Goal: Entertainment & Leisure: Consume media (video, audio)

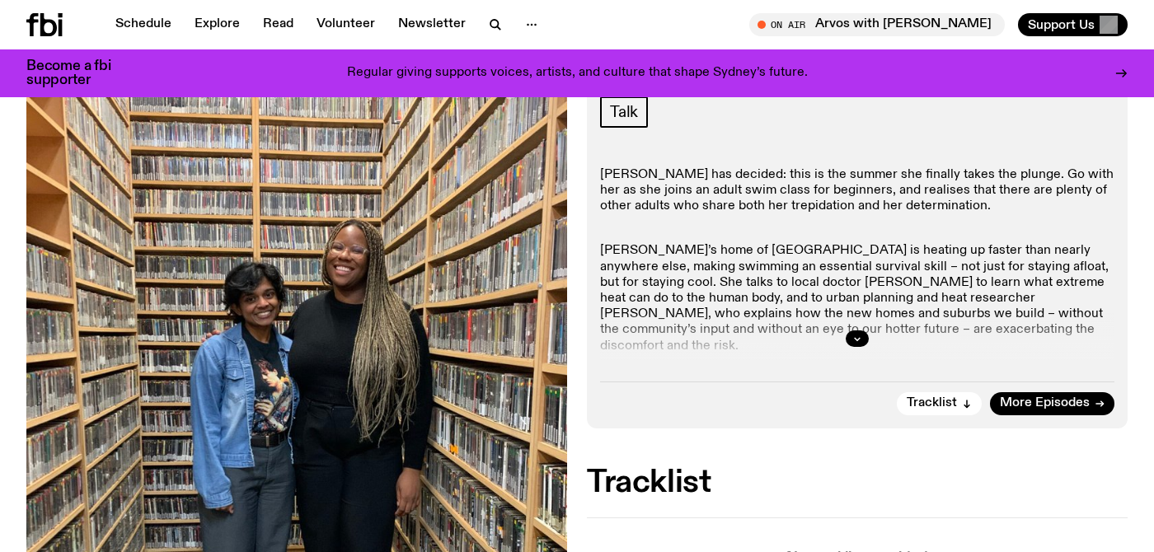
scroll to position [274, 0]
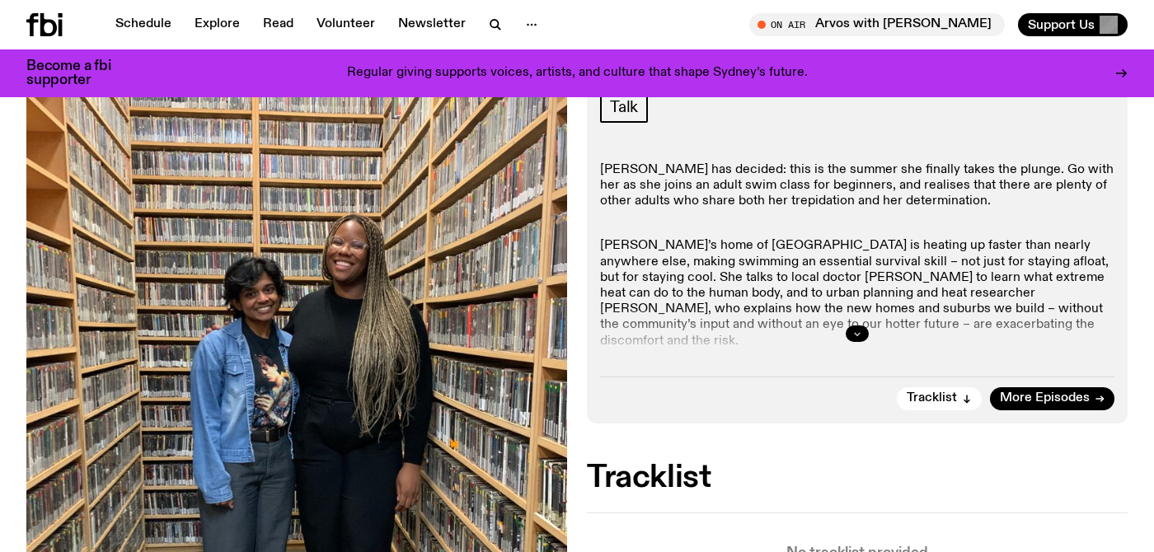
click at [859, 335] on icon "button" at bounding box center [857, 334] width 10 height 10
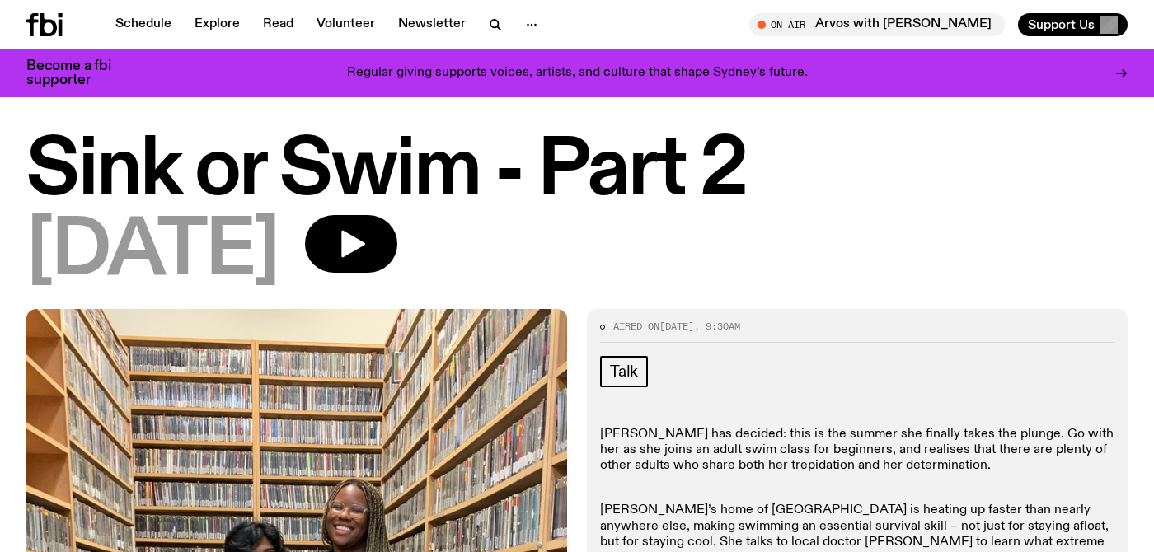
scroll to position [0, 0]
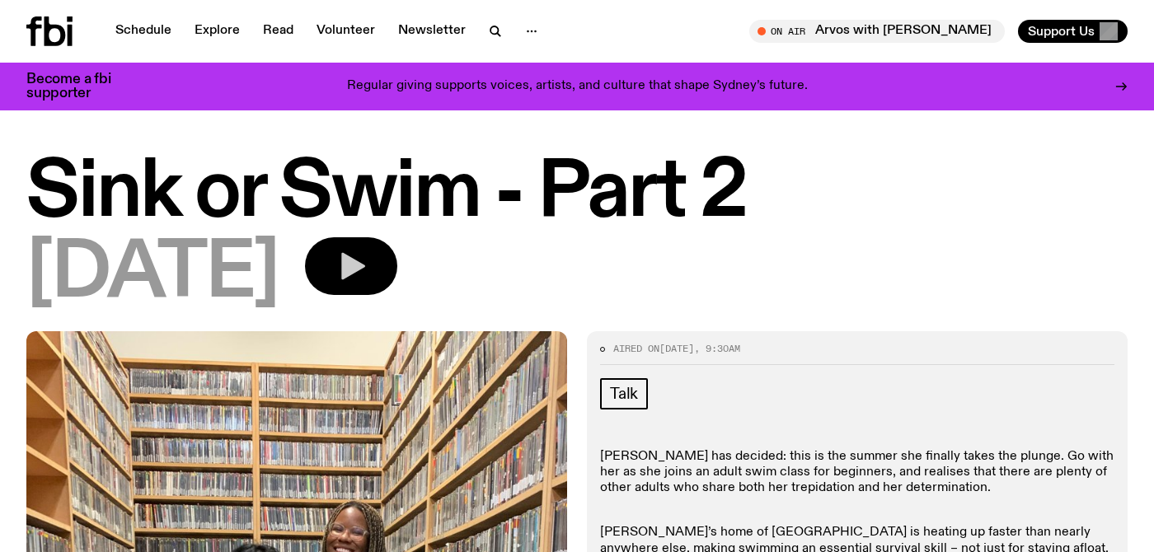
click at [365, 268] on icon "button" at bounding box center [353, 266] width 24 height 27
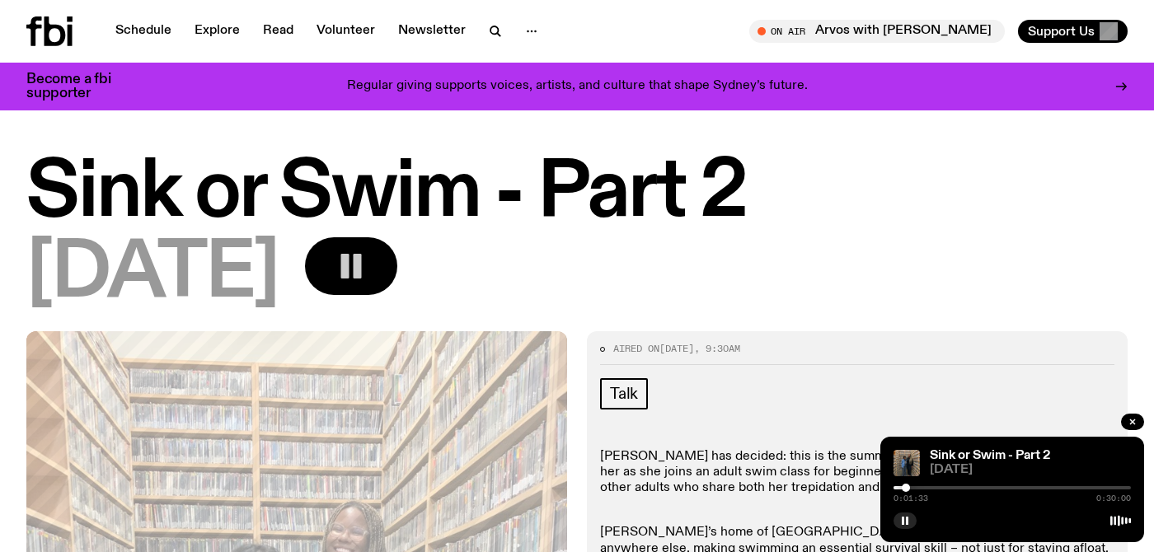
click at [908, 490] on div at bounding box center [906, 488] width 8 height 8
click at [912, 486] on div at bounding box center [912, 488] width 8 height 8
click at [911, 486] on div at bounding box center [911, 488] width 8 height 8
click at [909, 486] on div at bounding box center [909, 488] width 8 height 8
click at [909, 487] on div at bounding box center [909, 488] width 8 height 8
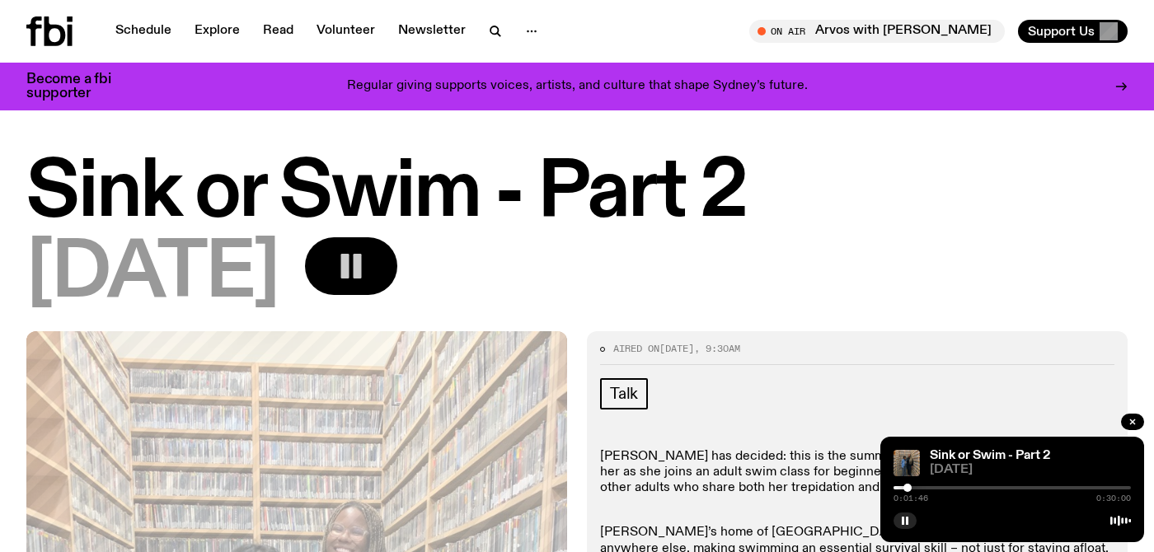
click at [908, 487] on div at bounding box center [907, 488] width 8 height 8
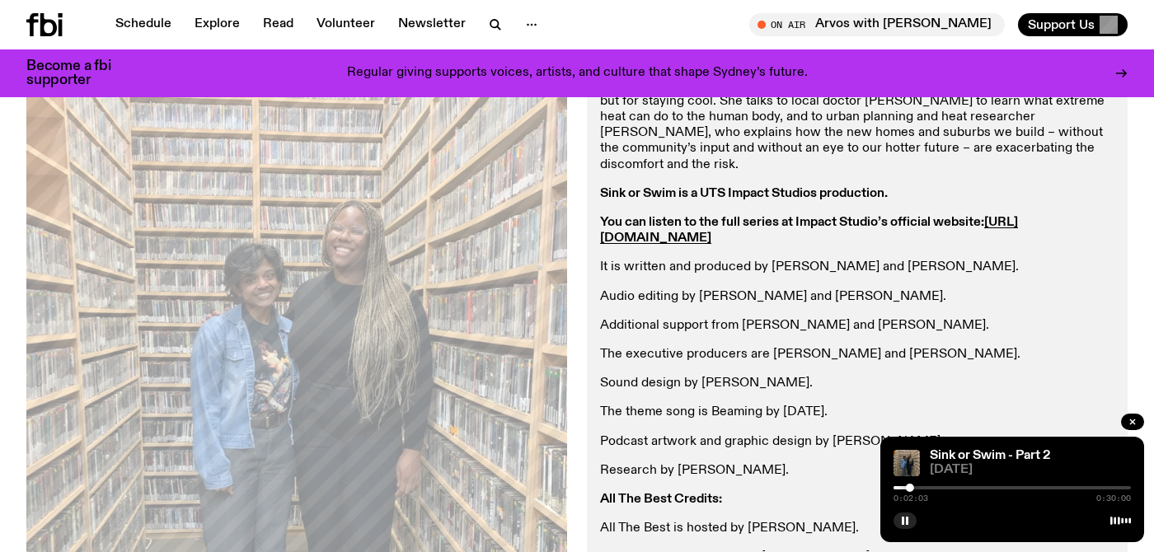
scroll to position [457, 0]
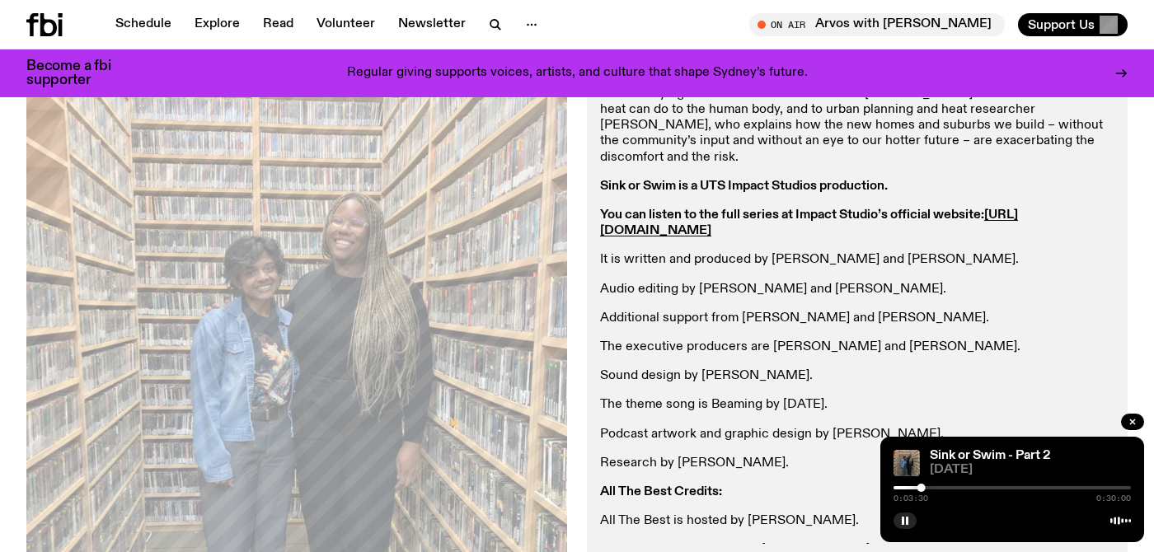
click at [928, 488] on div at bounding box center [1011, 487] width 237 height 3
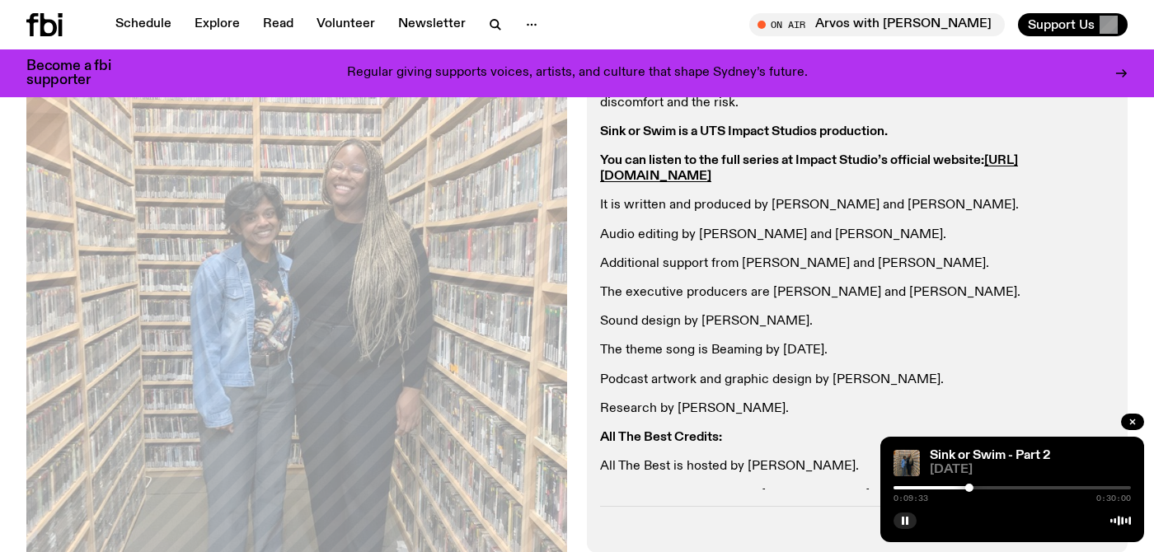
scroll to position [509, 0]
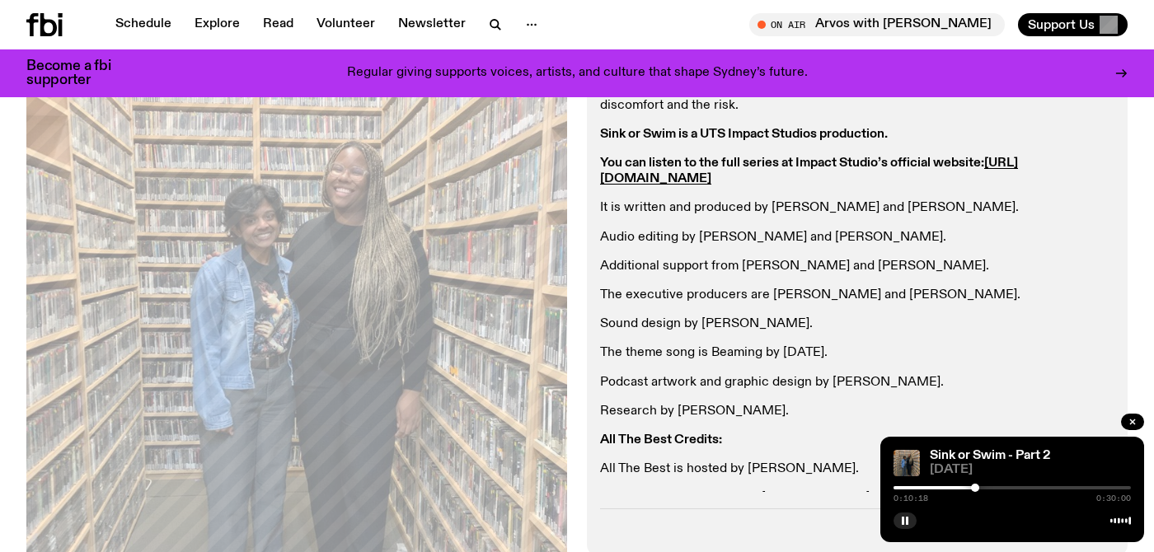
click at [975, 490] on div at bounding box center [975, 488] width 8 height 8
click at [980, 487] on div at bounding box center [980, 488] width 8 height 8
click at [987, 487] on div at bounding box center [987, 488] width 8 height 8
click at [996, 488] on div at bounding box center [996, 488] width 8 height 8
click at [1004, 490] on div at bounding box center [1004, 488] width 8 height 8
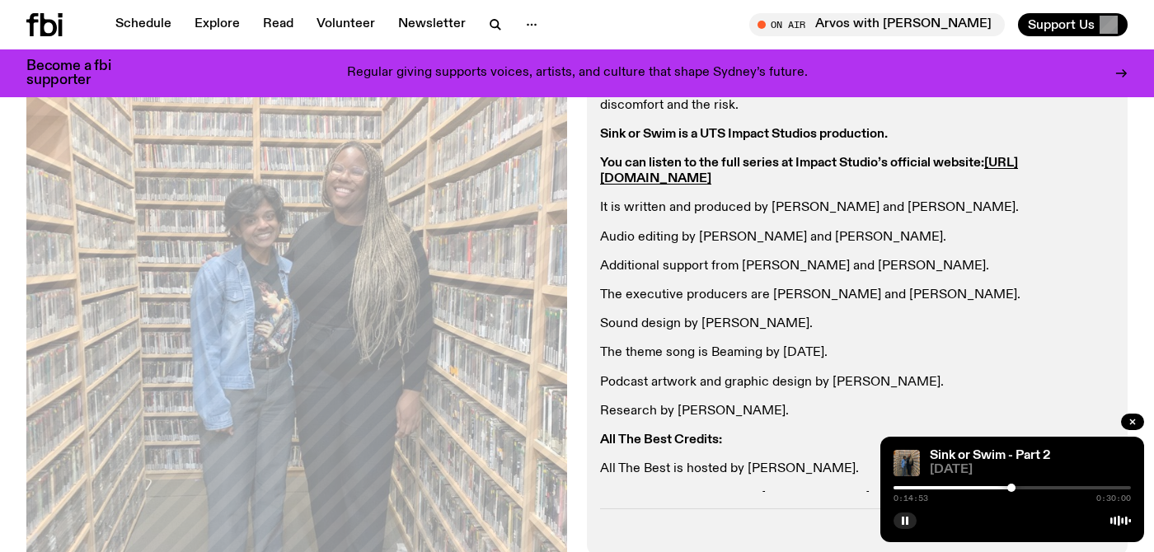
click at [1011, 490] on div at bounding box center [1011, 488] width 8 height 8
click at [1011, 485] on div at bounding box center [1011, 488] width 8 height 8
click at [1010, 485] on div at bounding box center [1010, 488] width 8 height 8
click at [1019, 491] on div at bounding box center [1019, 488] width 8 height 8
click at [1027, 492] on div "0:16:46 0:30:00" at bounding box center [1011, 493] width 237 height 20
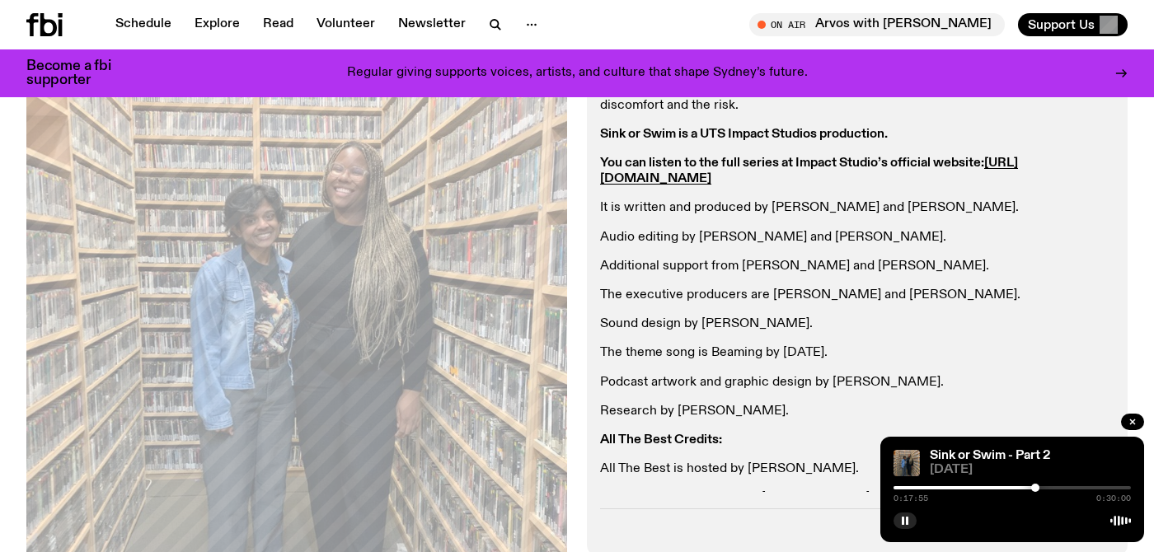
drag, startPoint x: 1028, startPoint y: 487, endPoint x: 1035, endPoint y: 492, distance: 8.9
click at [1035, 492] on div "0:17:55 0:30:00" at bounding box center [1011, 493] width 237 height 20
click at [1044, 489] on div at bounding box center [1044, 488] width 8 height 8
click at [1053, 489] on div at bounding box center [1052, 488] width 8 height 8
drag, startPoint x: 1053, startPoint y: 489, endPoint x: 1063, endPoint y: 490, distance: 10.7
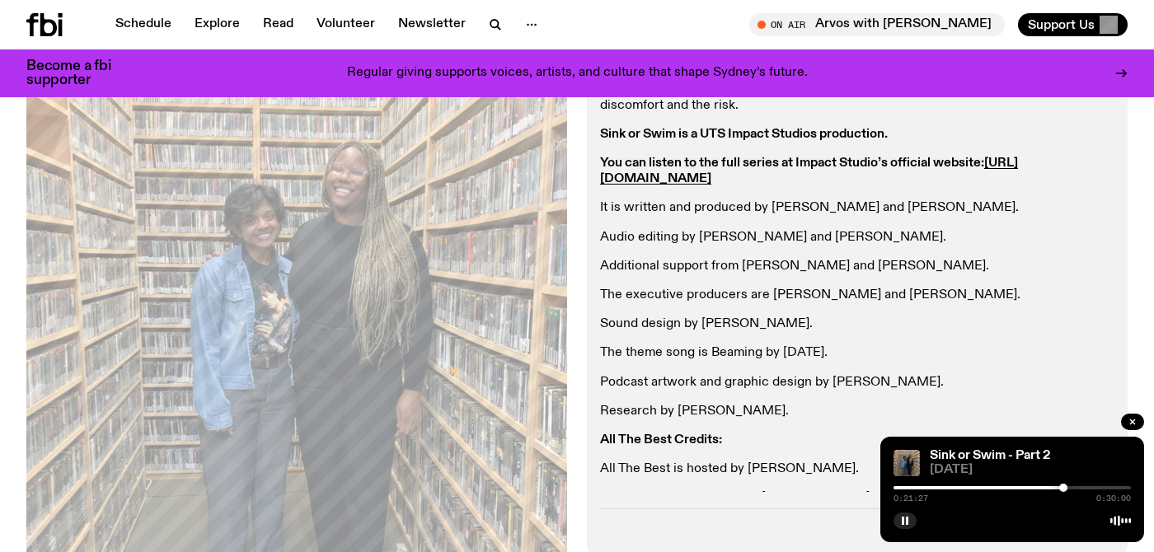
click at [1063, 490] on div at bounding box center [1063, 488] width 8 height 8
drag, startPoint x: 1064, startPoint y: 490, endPoint x: 1076, endPoint y: 490, distance: 11.5
click at [1076, 490] on div at bounding box center [1073, 488] width 8 height 8
click at [1082, 489] on div at bounding box center [1082, 488] width 8 height 8
click at [908, 520] on rect "button" at bounding box center [907, 521] width 2 height 8
